Goal: Transaction & Acquisition: Purchase product/service

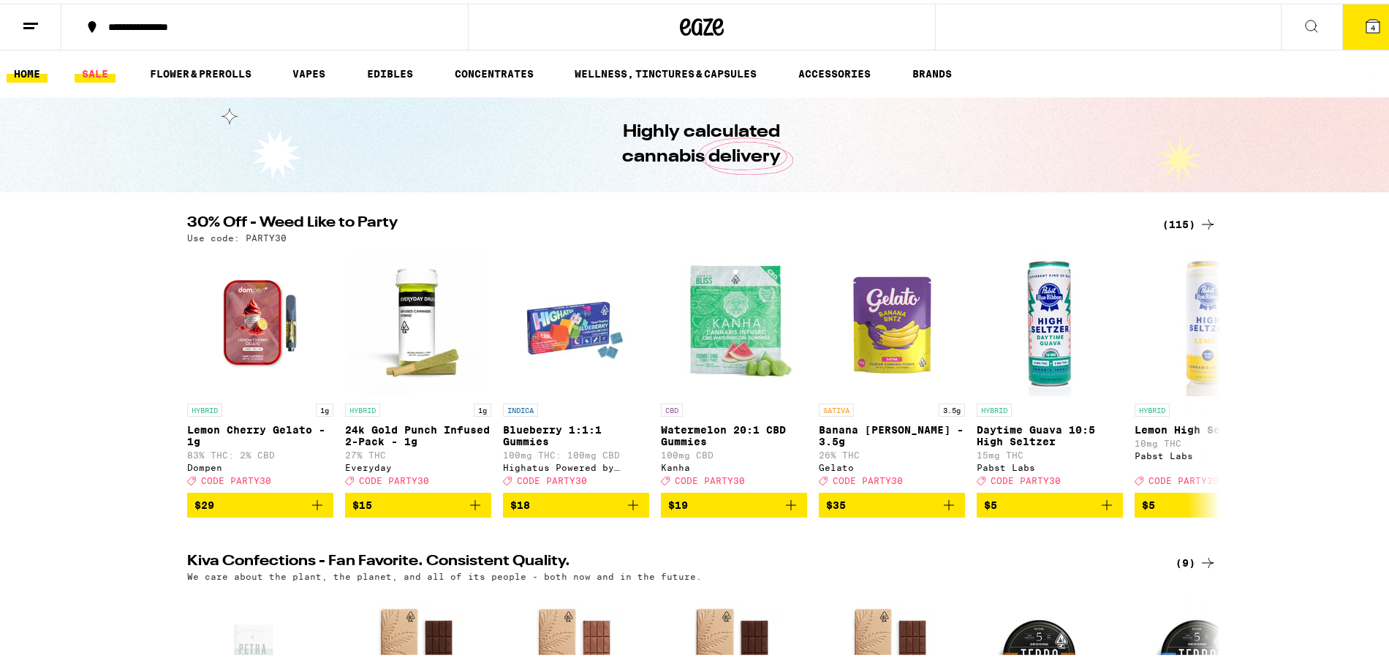
click at [94, 69] on link "SALE" at bounding box center [95, 70] width 41 height 18
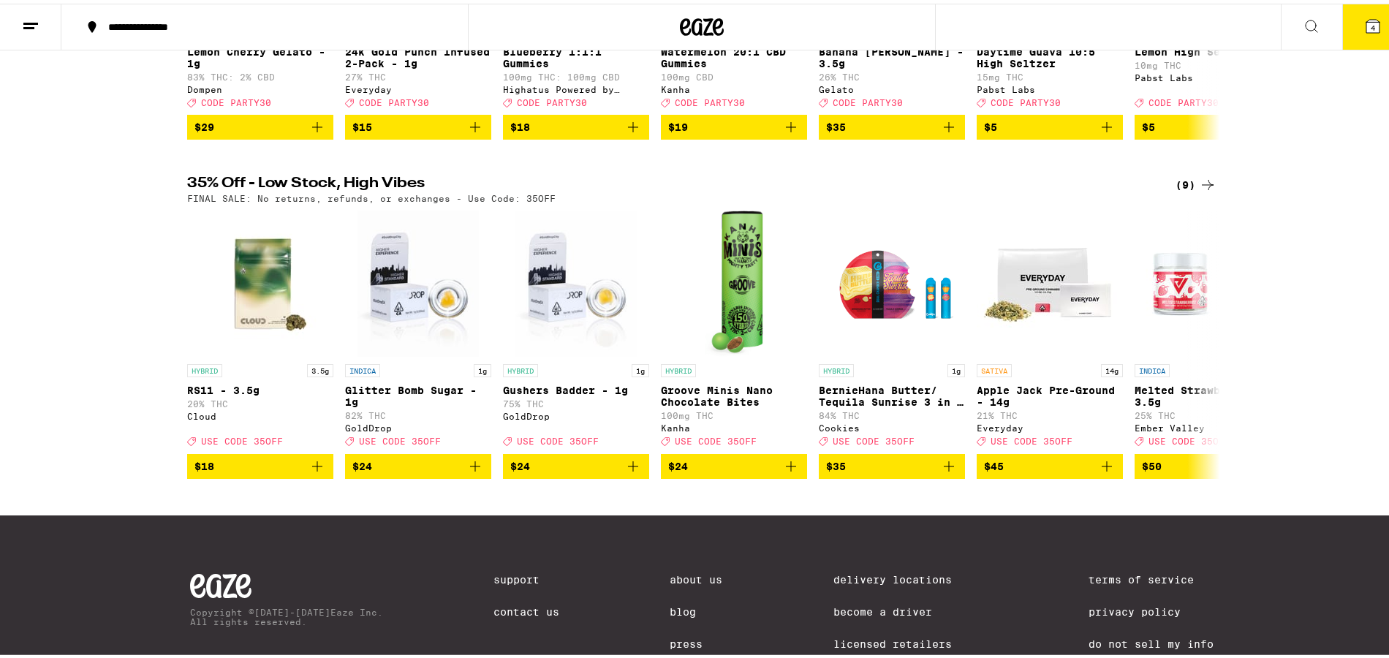
scroll to position [354, 0]
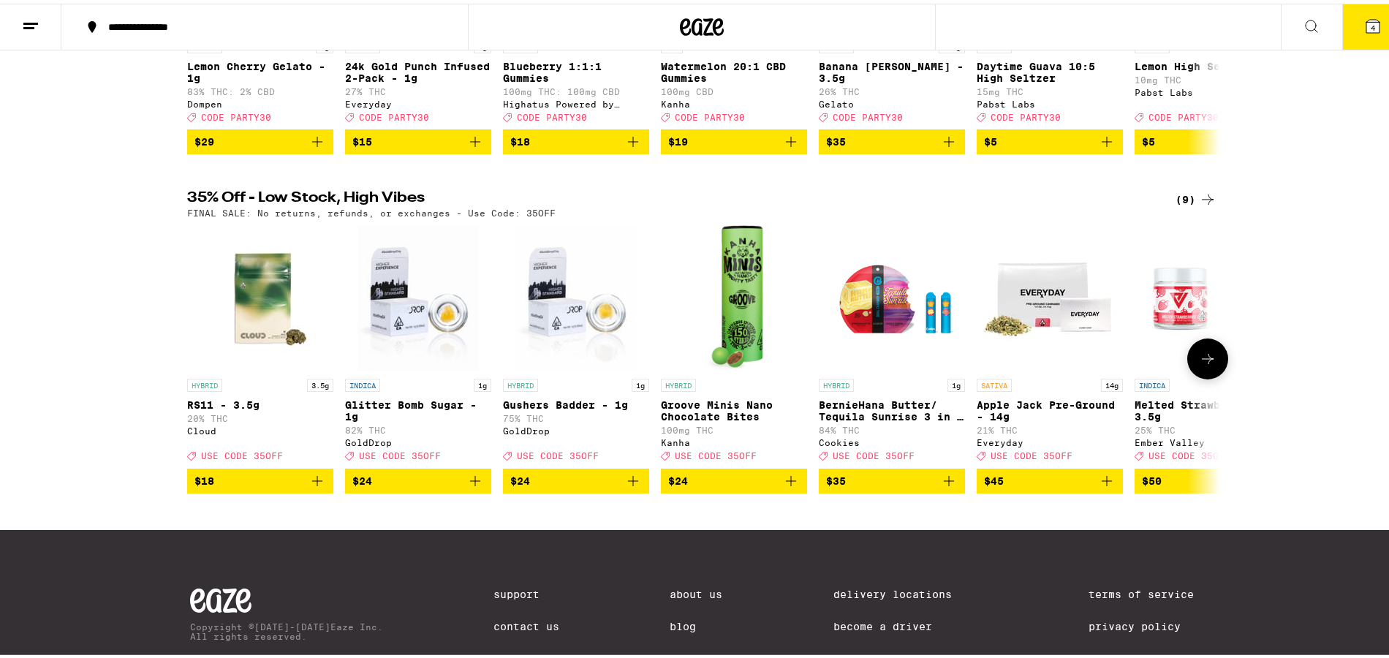
click at [1200, 364] on icon at bounding box center [1208, 355] width 18 height 18
